Goal: Download file/media

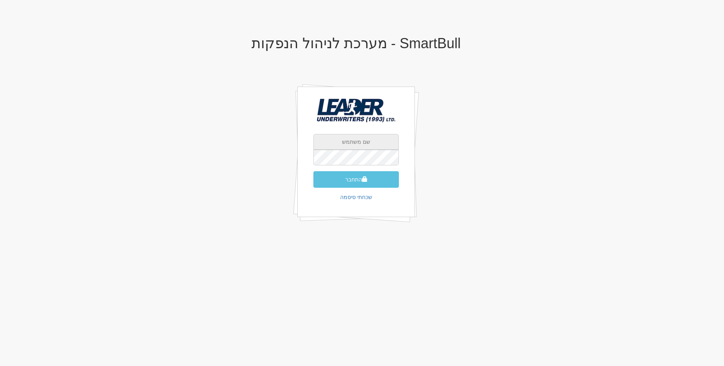
click at [369, 145] on input "text" at bounding box center [355, 142] width 85 height 16
type input "[EMAIL_ADDRESS][DOMAIN_NAME]"
click at [360, 175] on button "התחבר" at bounding box center [355, 179] width 85 height 16
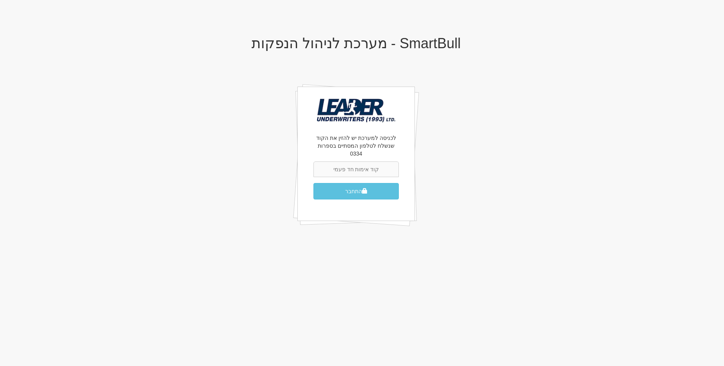
click at [375, 161] on input "text" at bounding box center [355, 169] width 85 height 16
type input "479993"
click at [313, 183] on button "התחבר" at bounding box center [355, 191] width 85 height 16
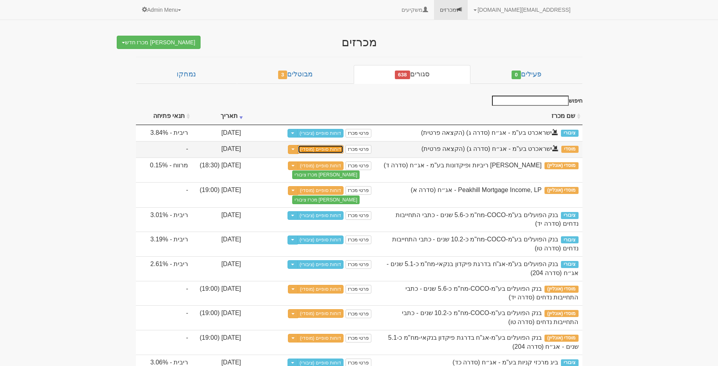
click at [333, 148] on link "דוחות סופיים (מוסדי)" at bounding box center [321, 149] width 46 height 9
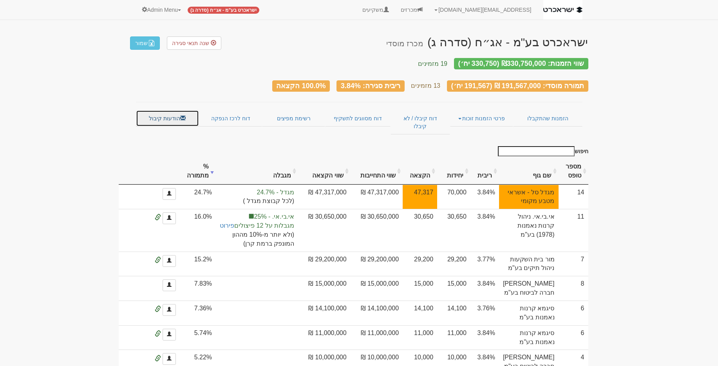
click at [171, 111] on link "הודעות קיבול" at bounding box center [167, 118] width 63 height 16
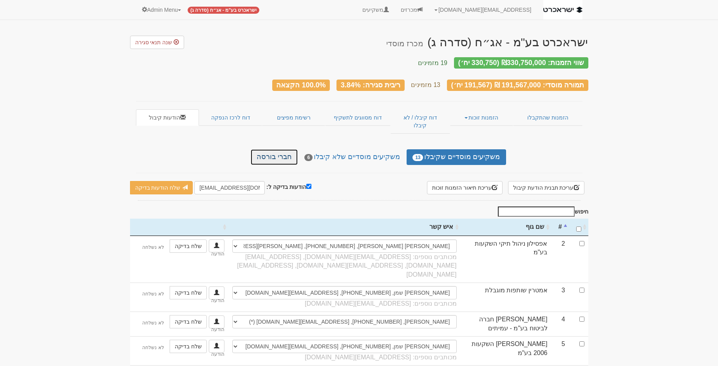
click at [291, 149] on link "חברי בורסה" at bounding box center [274, 157] width 47 height 16
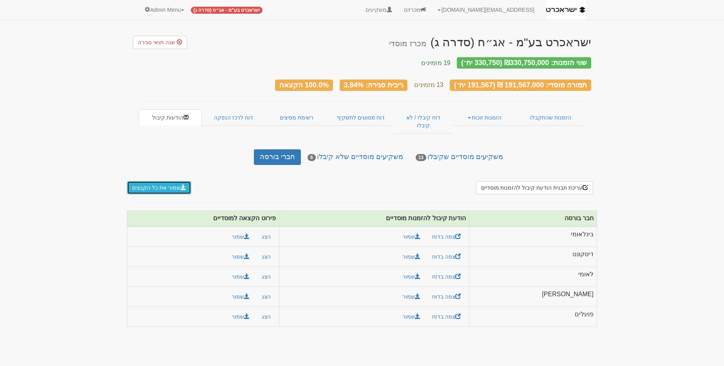
click at [155, 181] on button "שמור את כל הקבצים" at bounding box center [159, 187] width 64 height 13
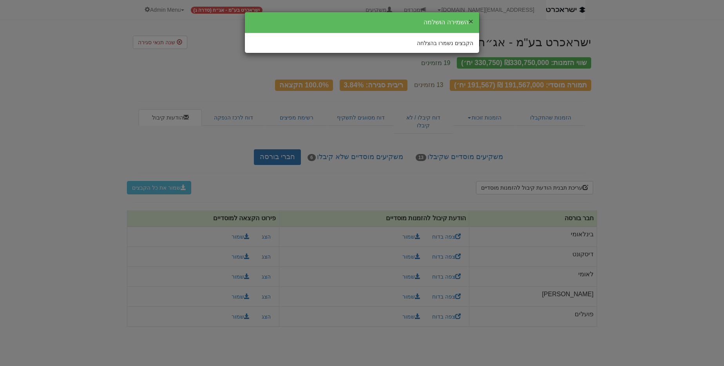
click at [470, 21] on button "×" at bounding box center [471, 21] width 5 height 8
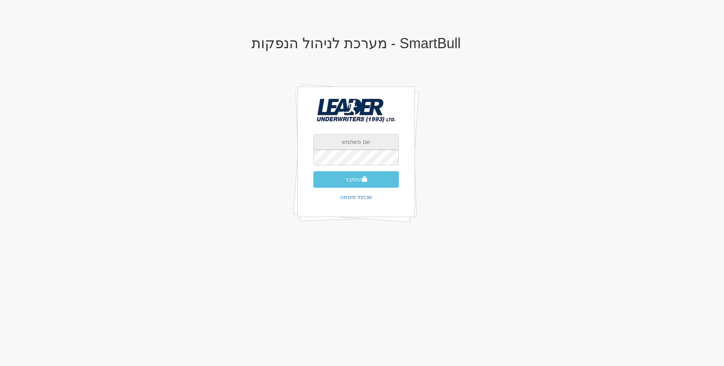
click at [320, 148] on input "text" at bounding box center [355, 142] width 85 height 16
